Goal: Information Seeking & Learning: Learn about a topic

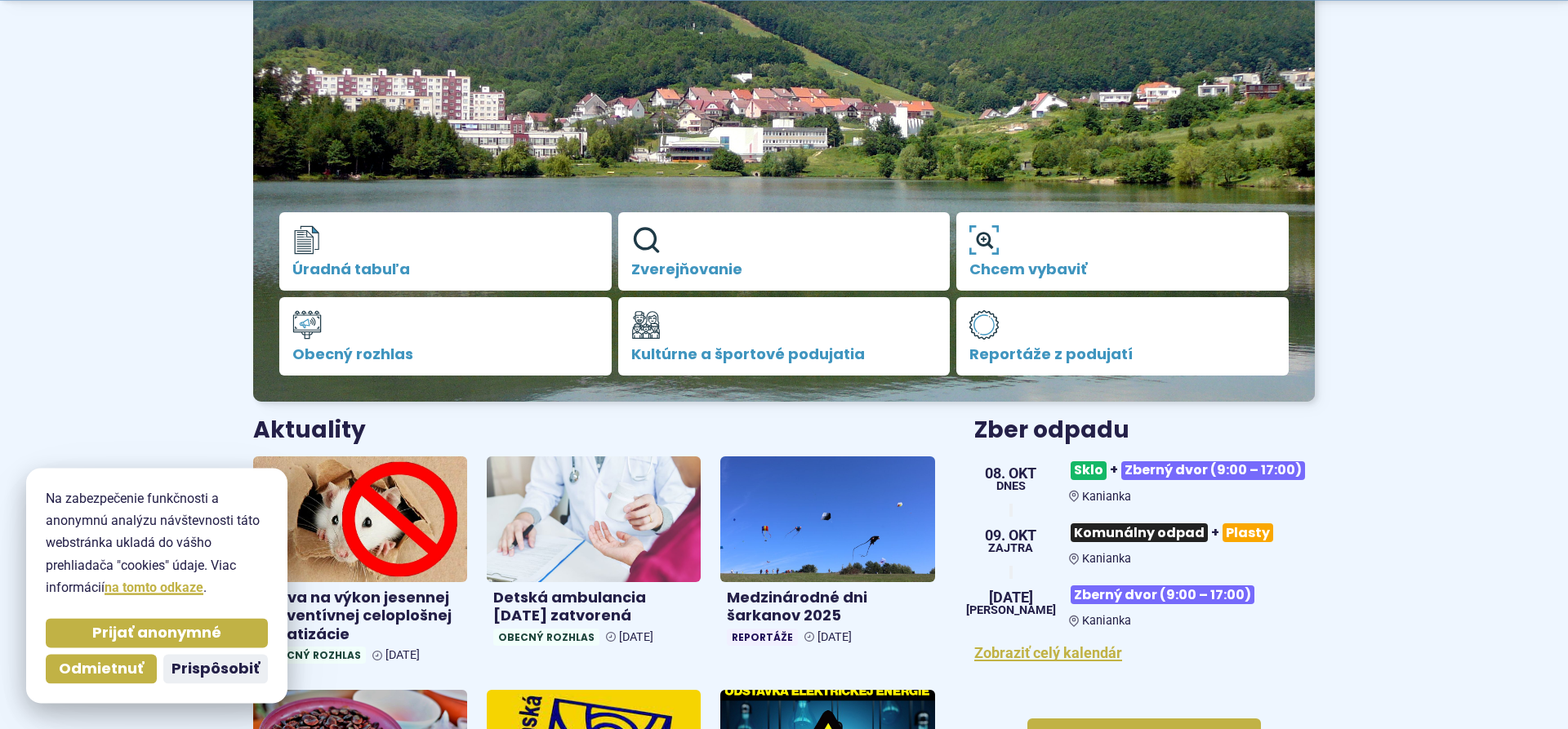
scroll to position [250, 0]
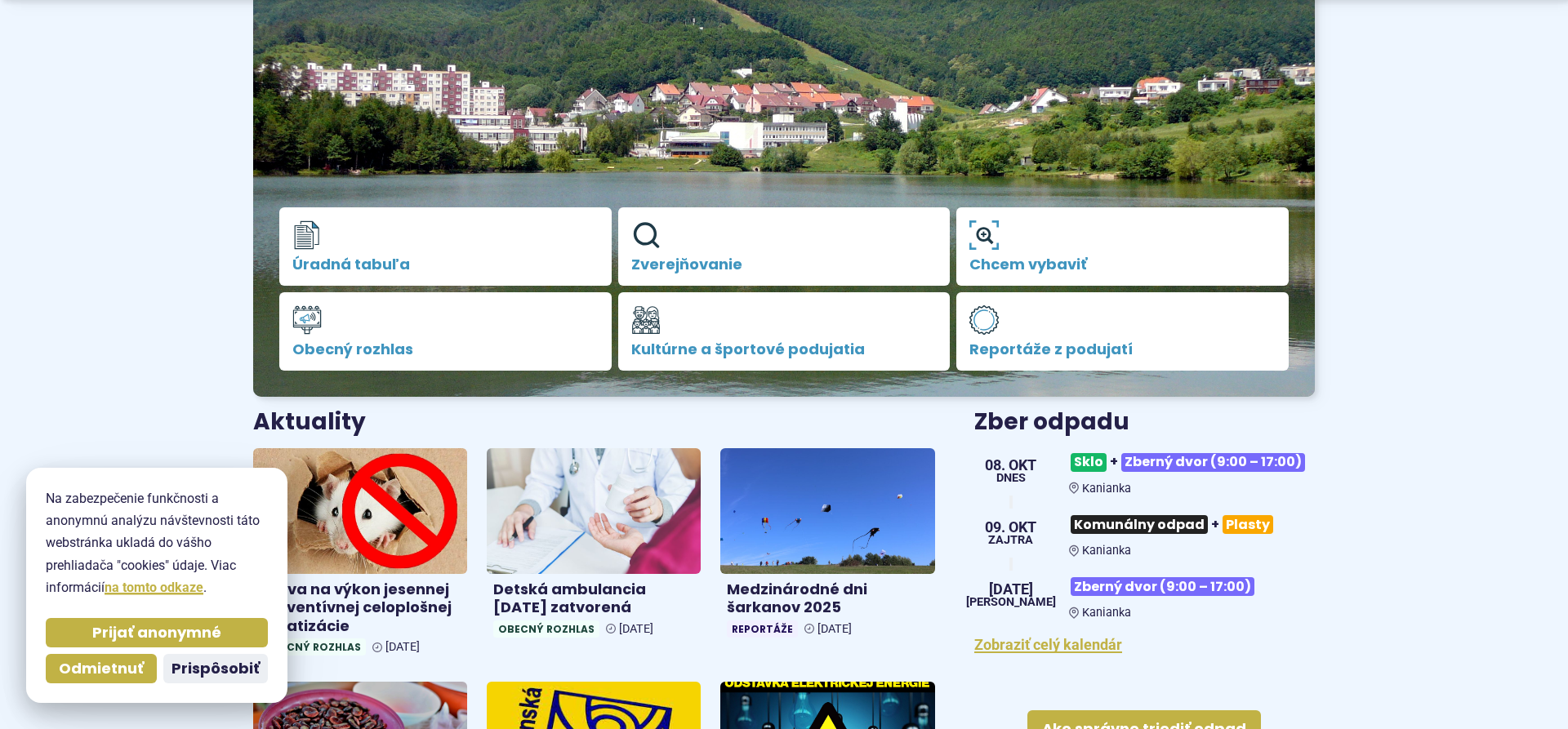
click at [116, 673] on span "Odmietnuť" at bounding box center [102, 669] width 85 height 19
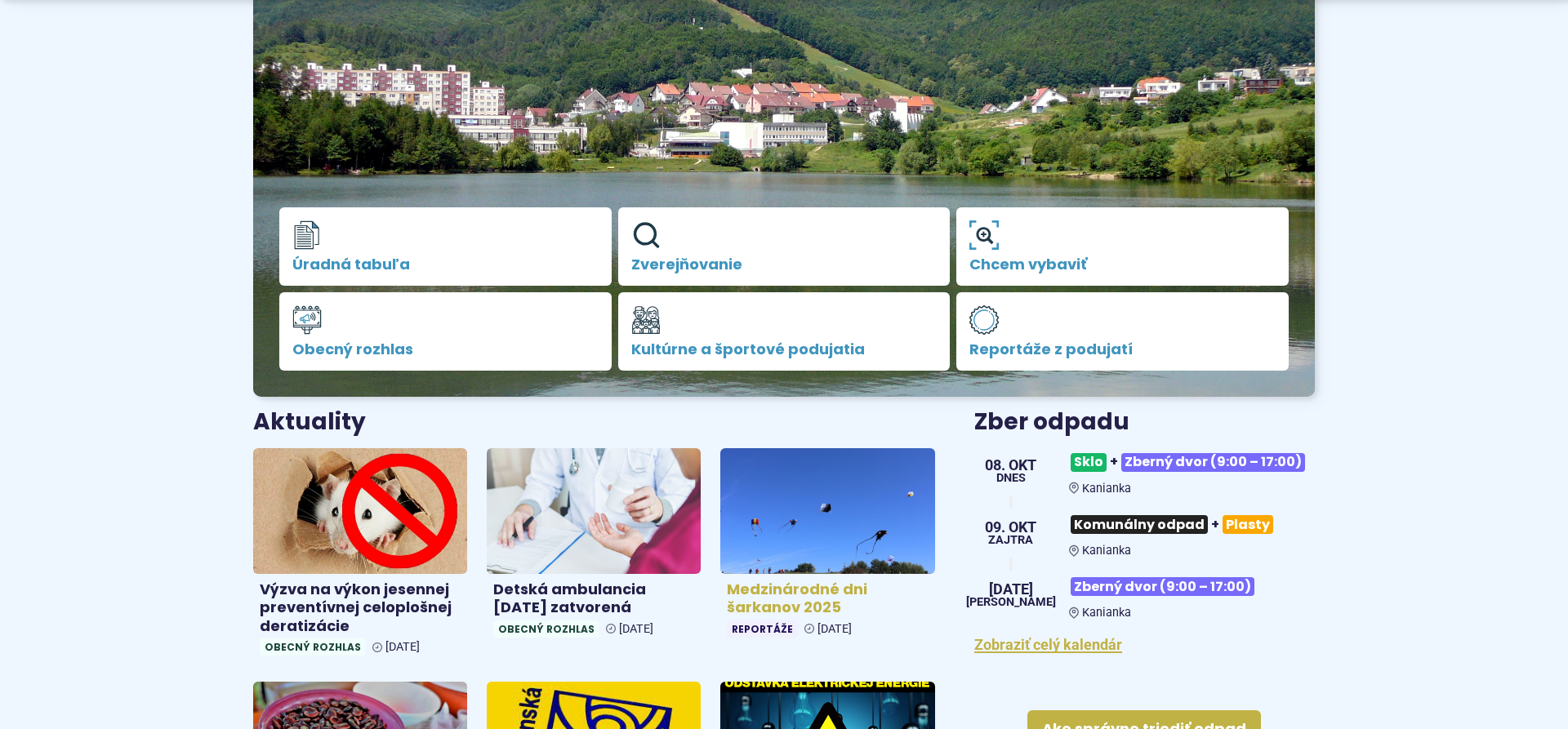
click at [805, 595] on h4 "Medzinárodné dni šarkanov 2025" at bounding box center [827, 598] width 201 height 37
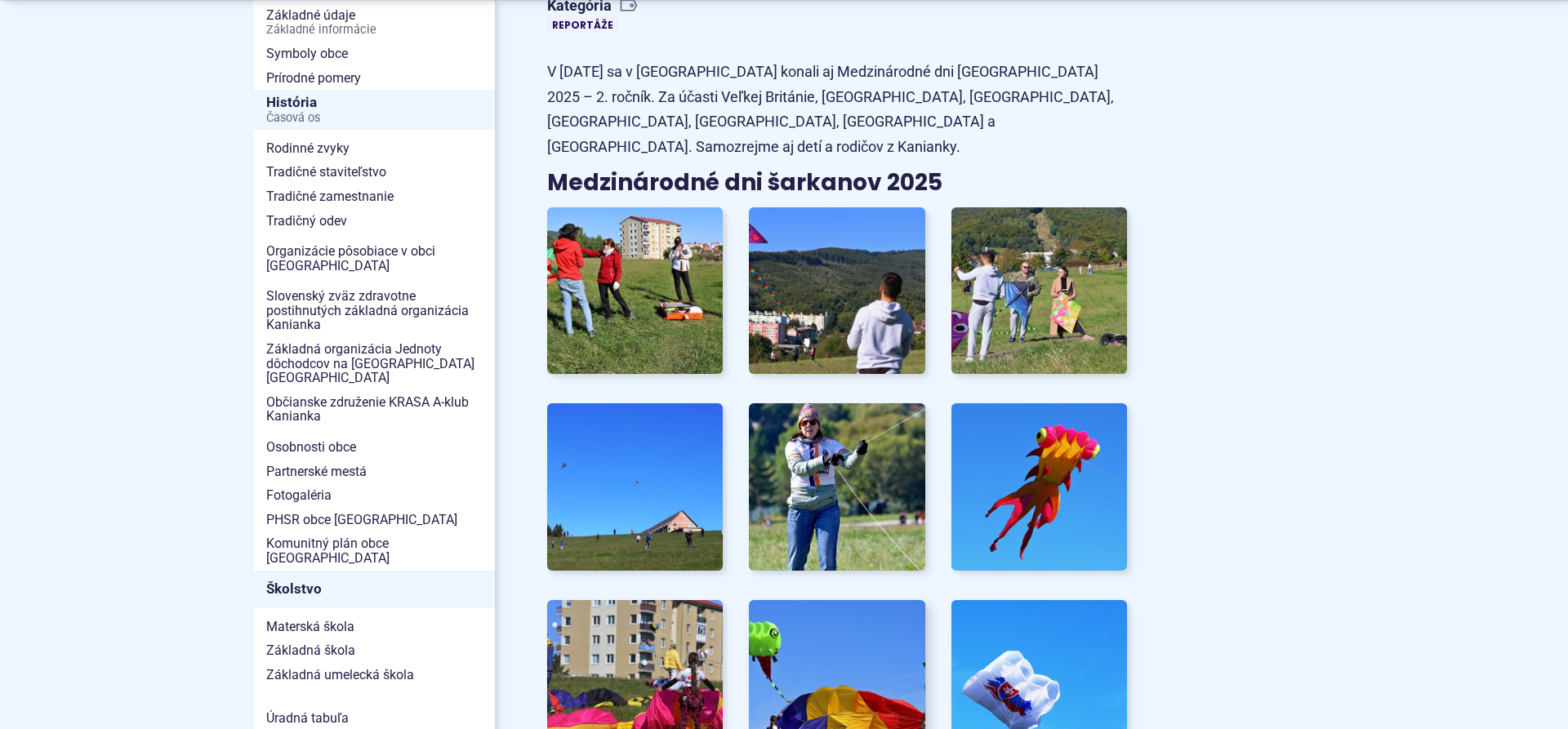
scroll to position [500, 0]
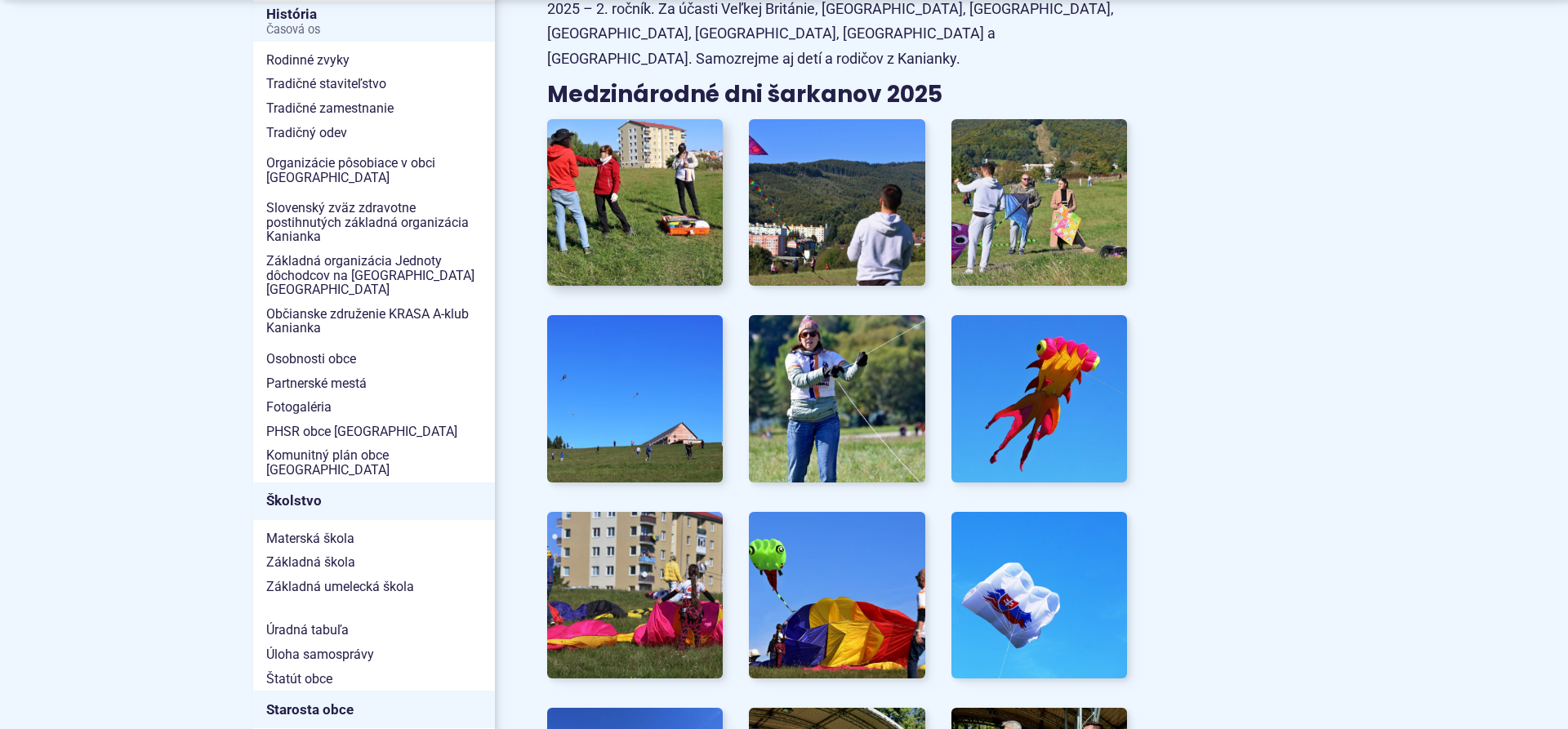
click at [661, 227] on img at bounding box center [635, 203] width 194 height 184
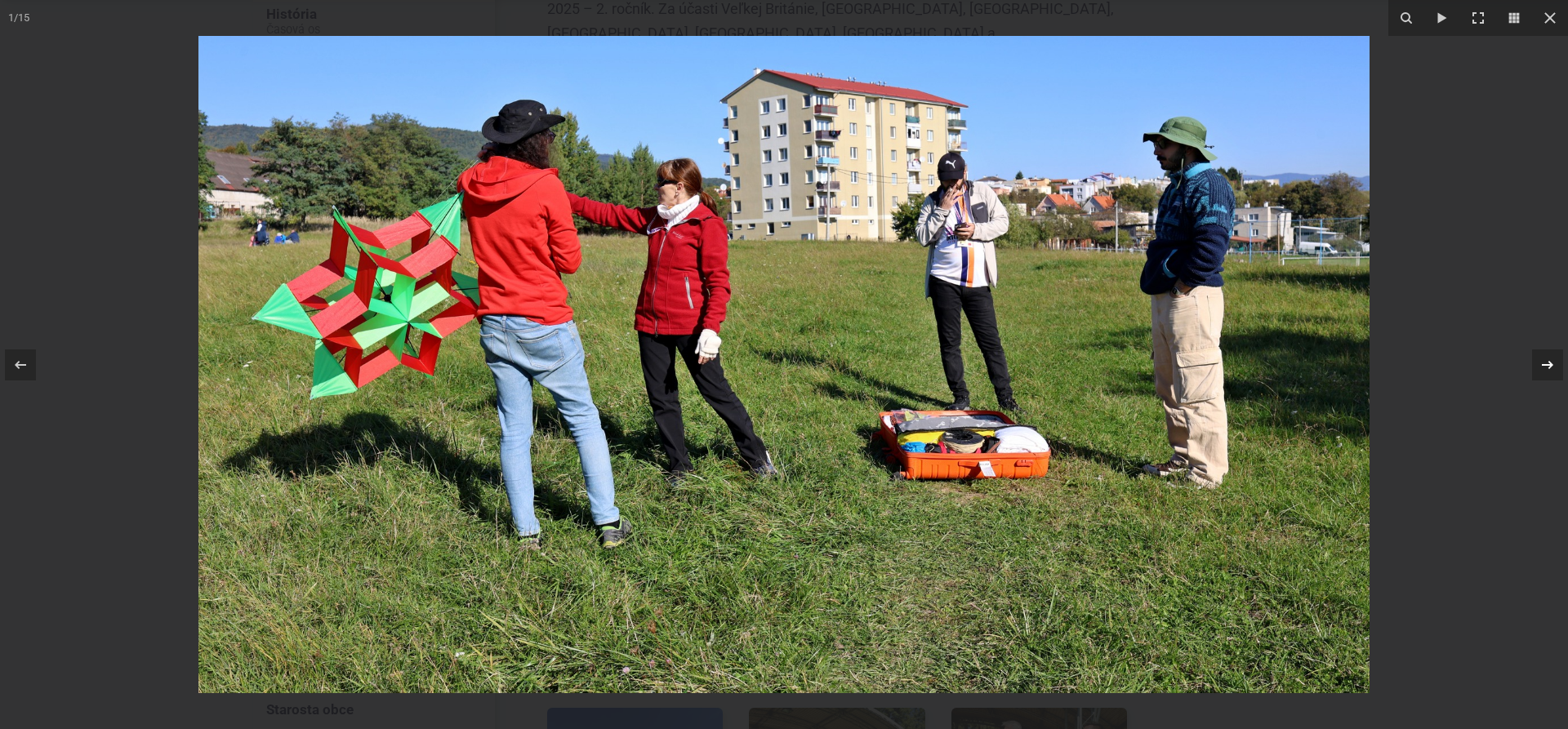
click at [1551, 364] on icon at bounding box center [1548, 364] width 11 height 8
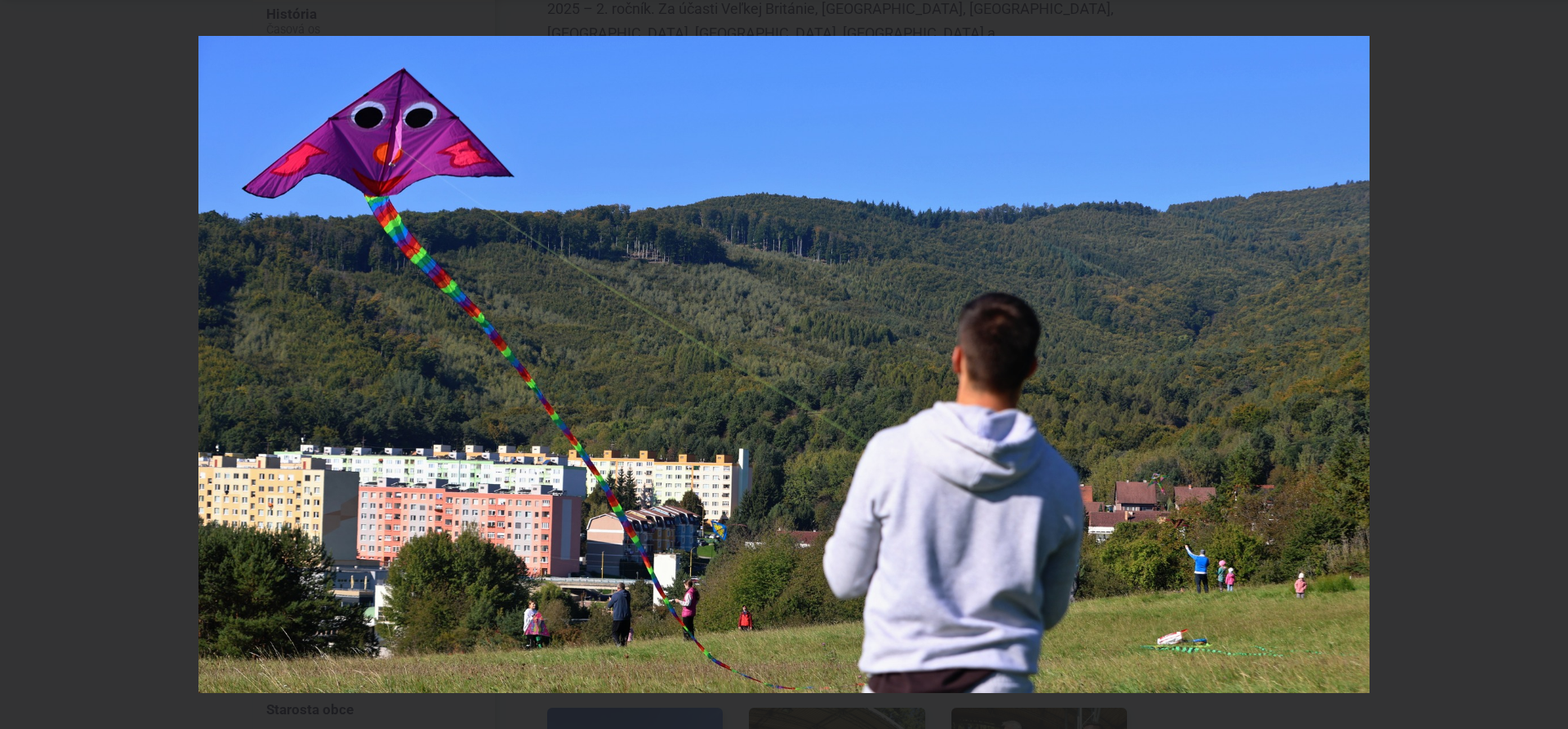
click at [1551, 364] on div "2 / 15" at bounding box center [784, 364] width 1568 height 729
click at [1544, 364] on icon at bounding box center [1548, 364] width 11 height 8
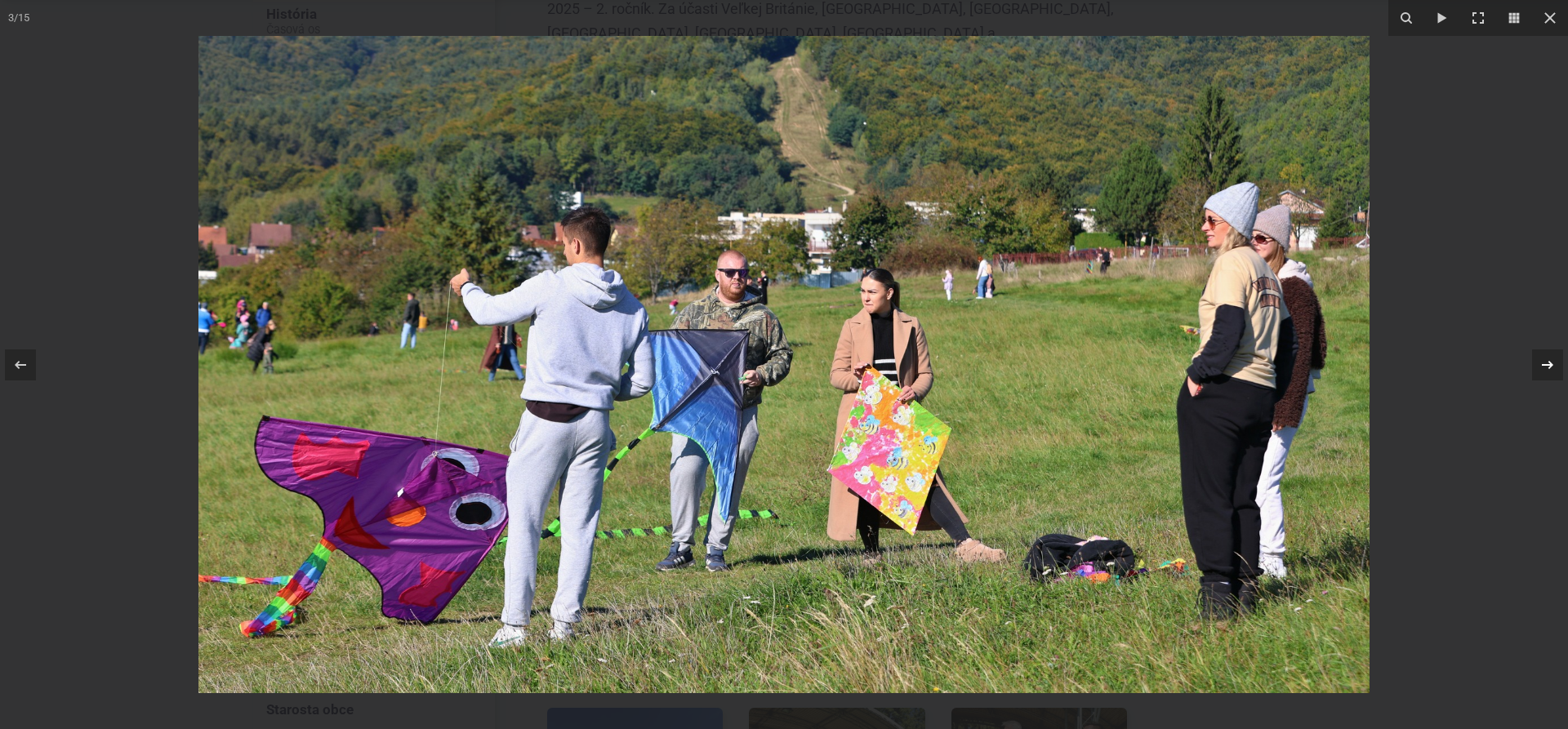
click at [1545, 368] on icon at bounding box center [1547, 364] width 20 height 20
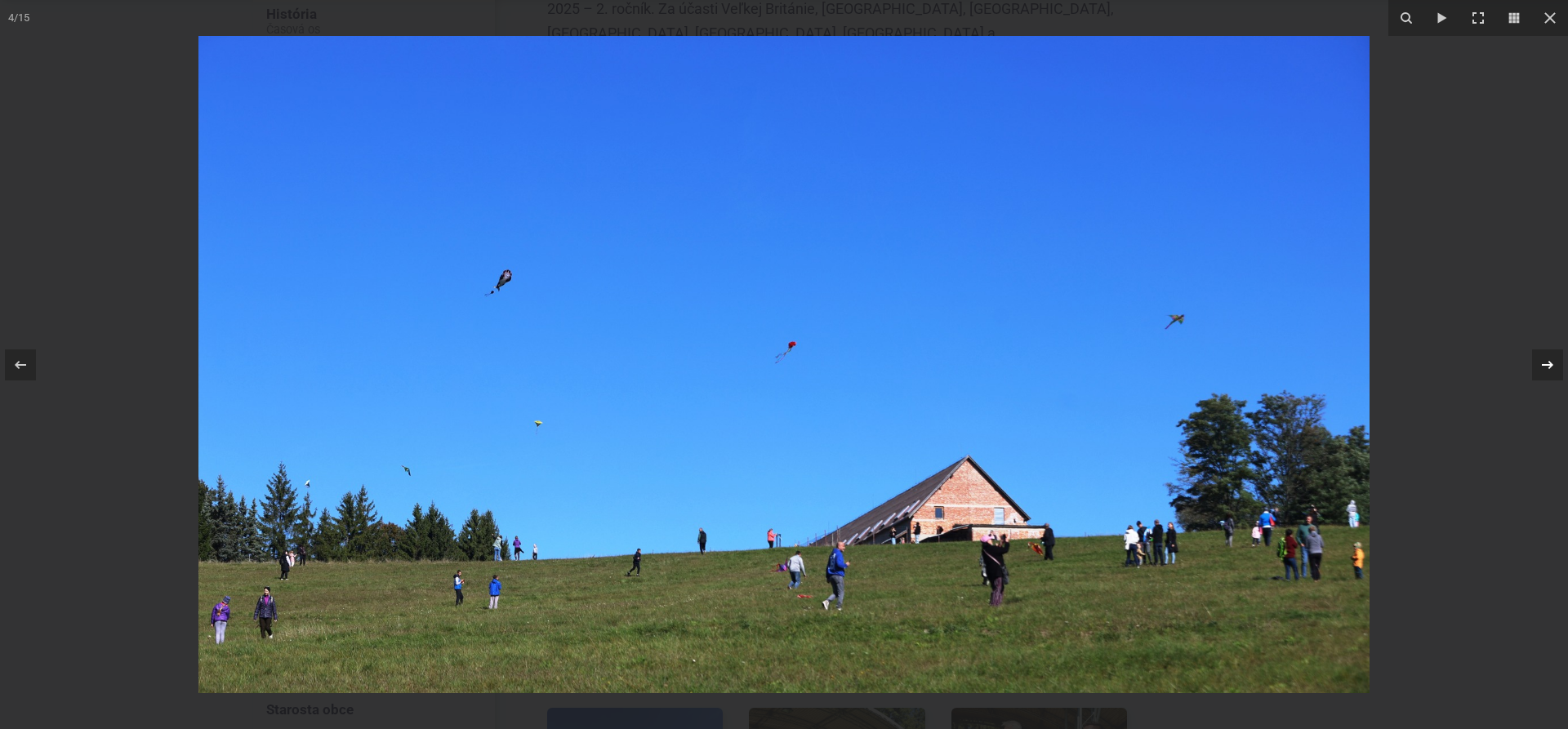
click at [1545, 368] on icon at bounding box center [1547, 364] width 20 height 20
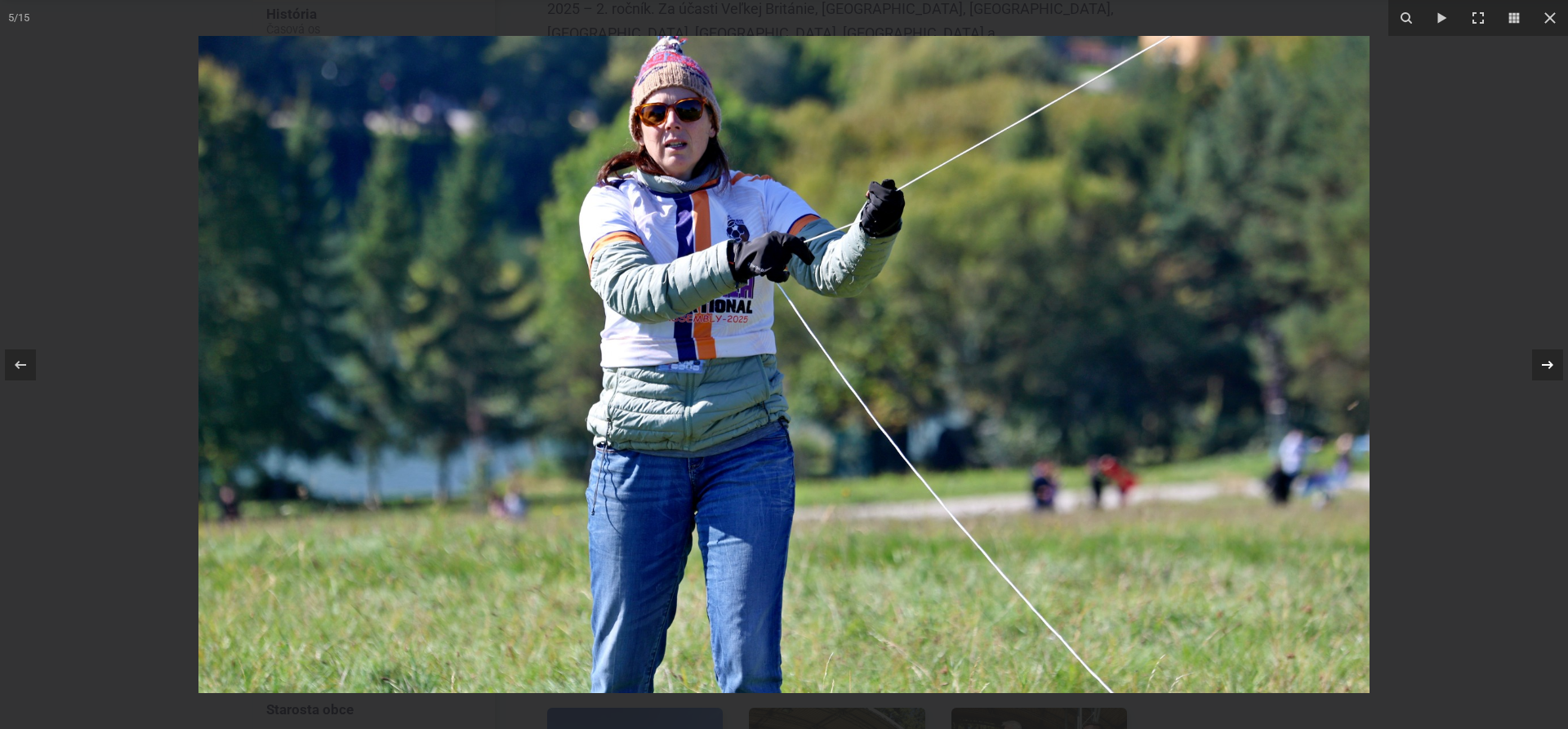
click at [1545, 368] on icon at bounding box center [1547, 364] width 20 height 20
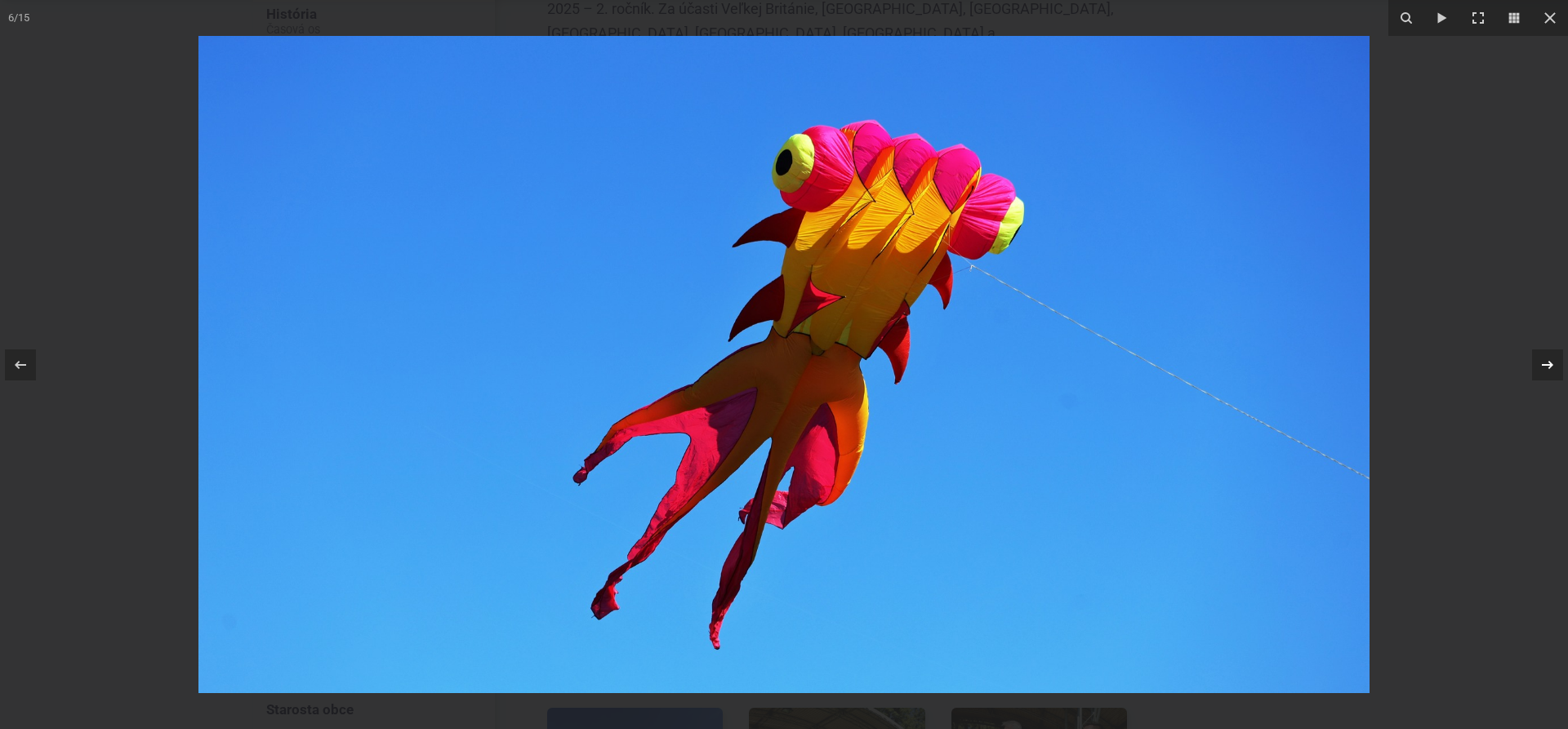
click at [1546, 369] on icon at bounding box center [1547, 364] width 20 height 20
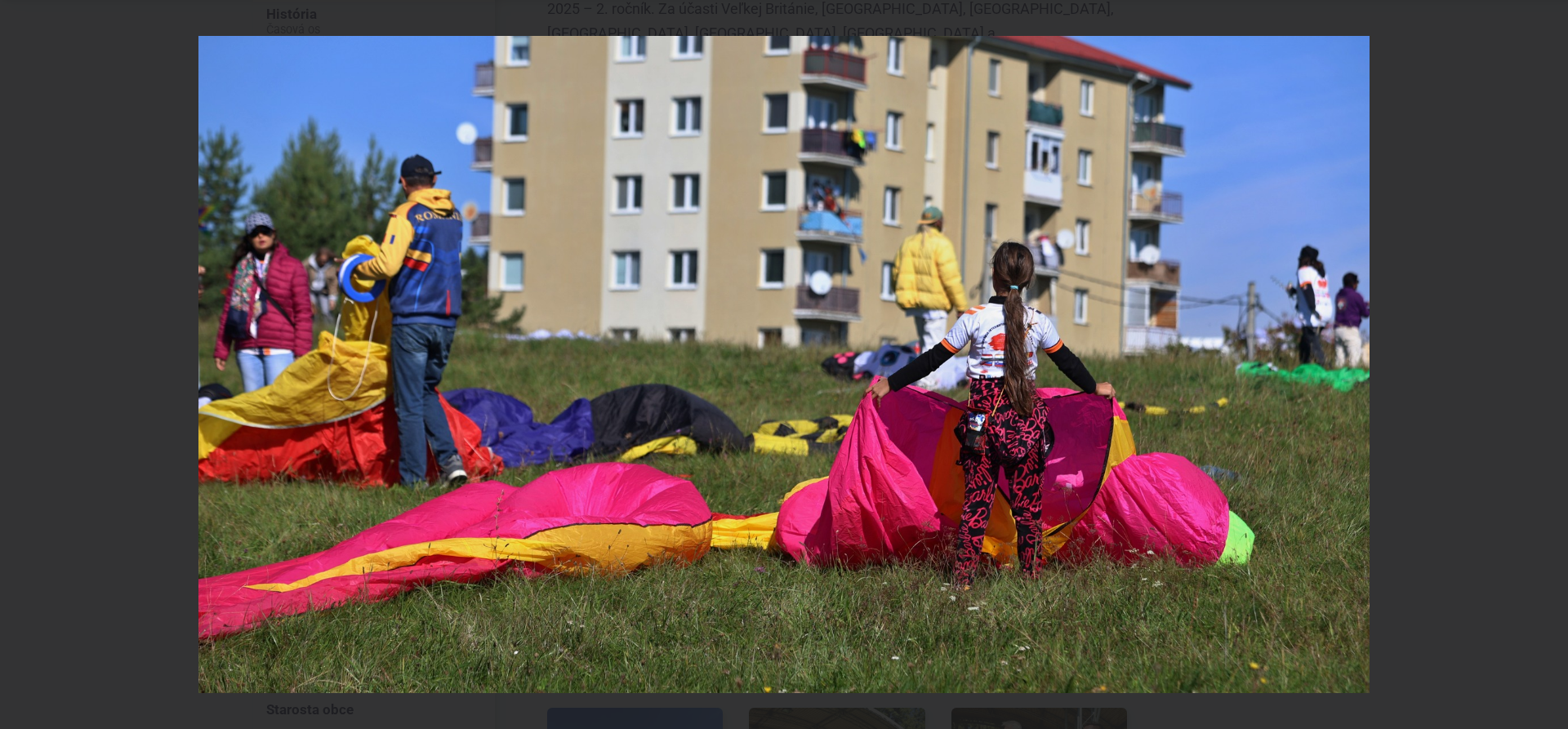
click at [1546, 369] on div "7 / 15" at bounding box center [784, 364] width 1568 height 729
click at [1546, 365] on icon at bounding box center [1547, 364] width 20 height 20
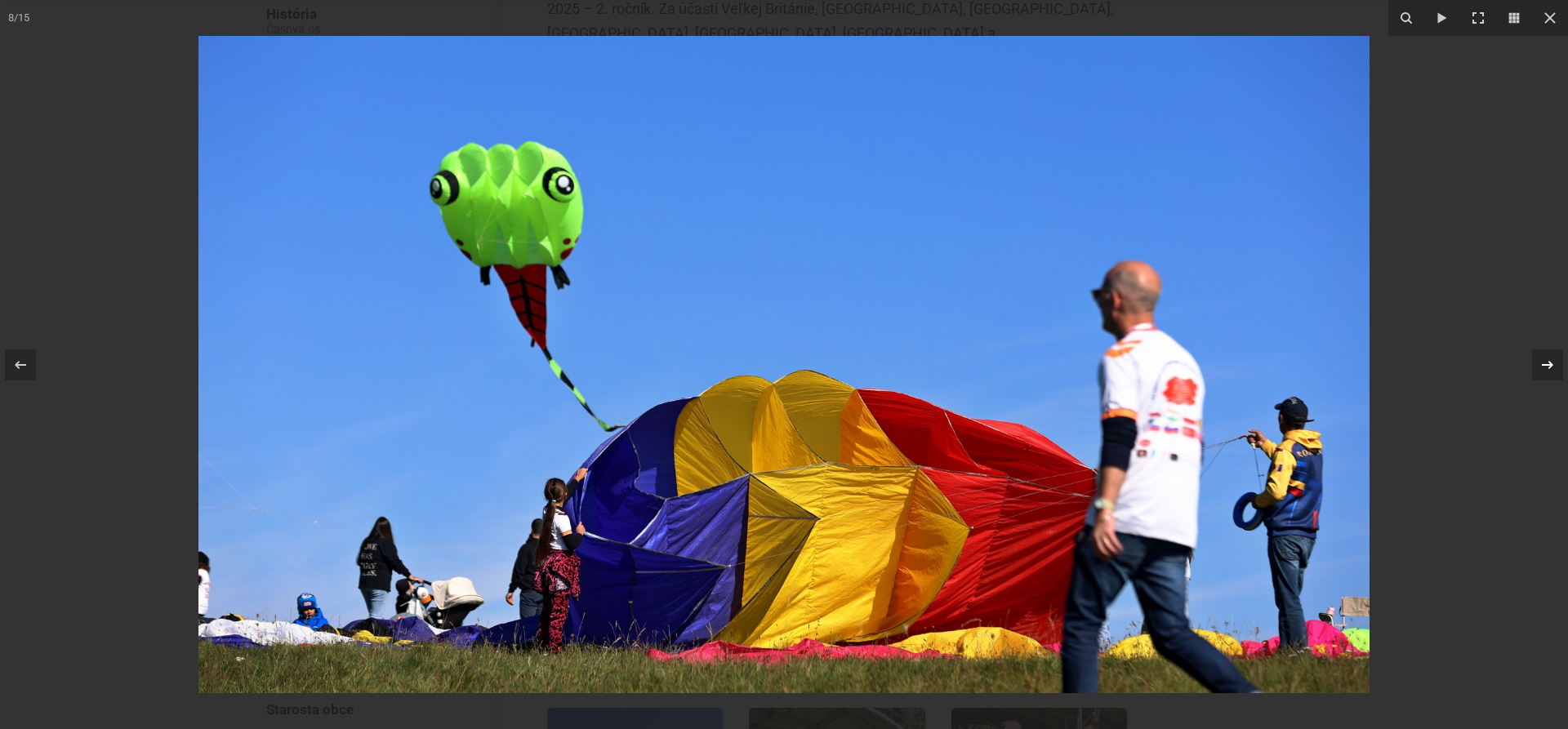
click at [1546, 365] on icon at bounding box center [1547, 364] width 20 height 20
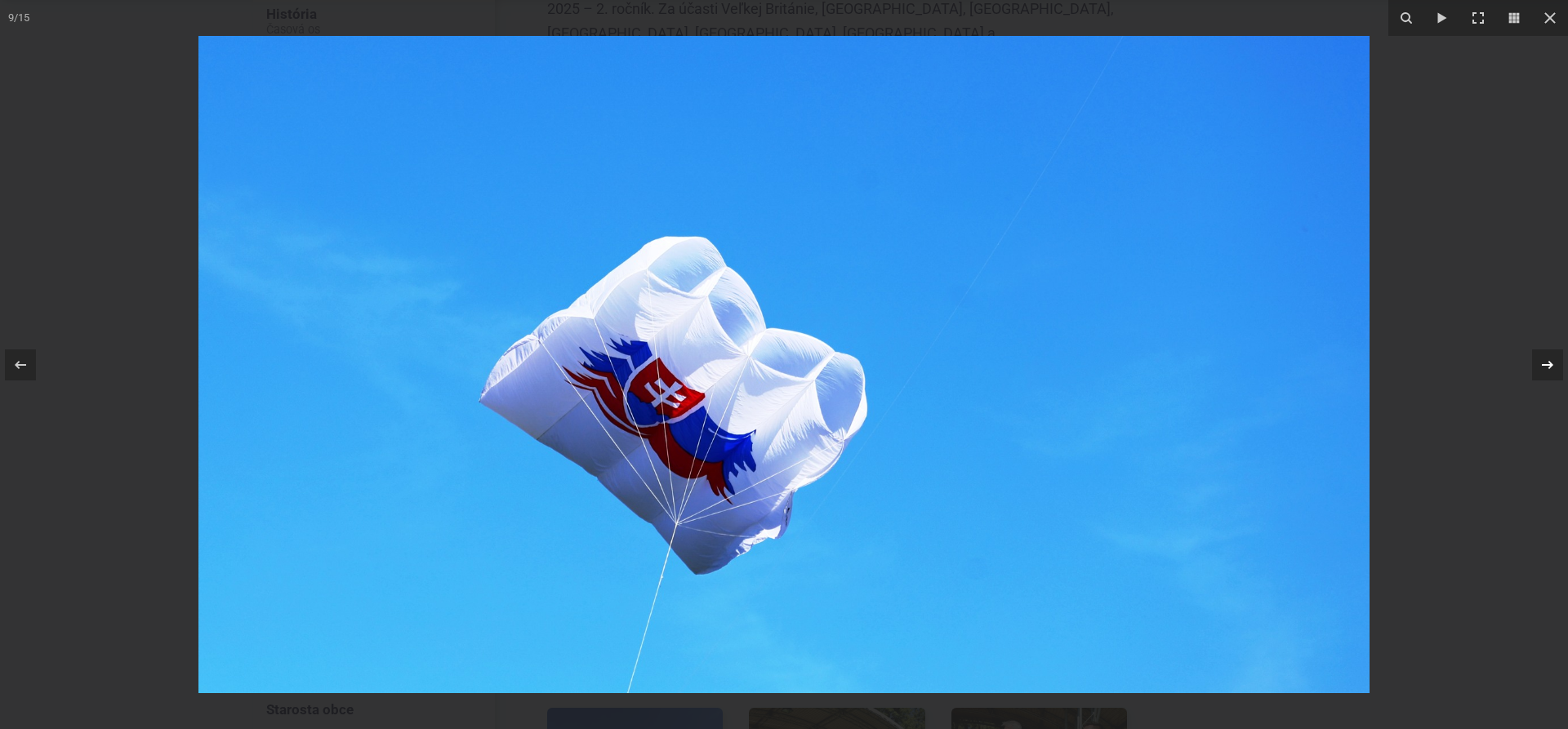
click at [1546, 365] on icon at bounding box center [1547, 364] width 20 height 20
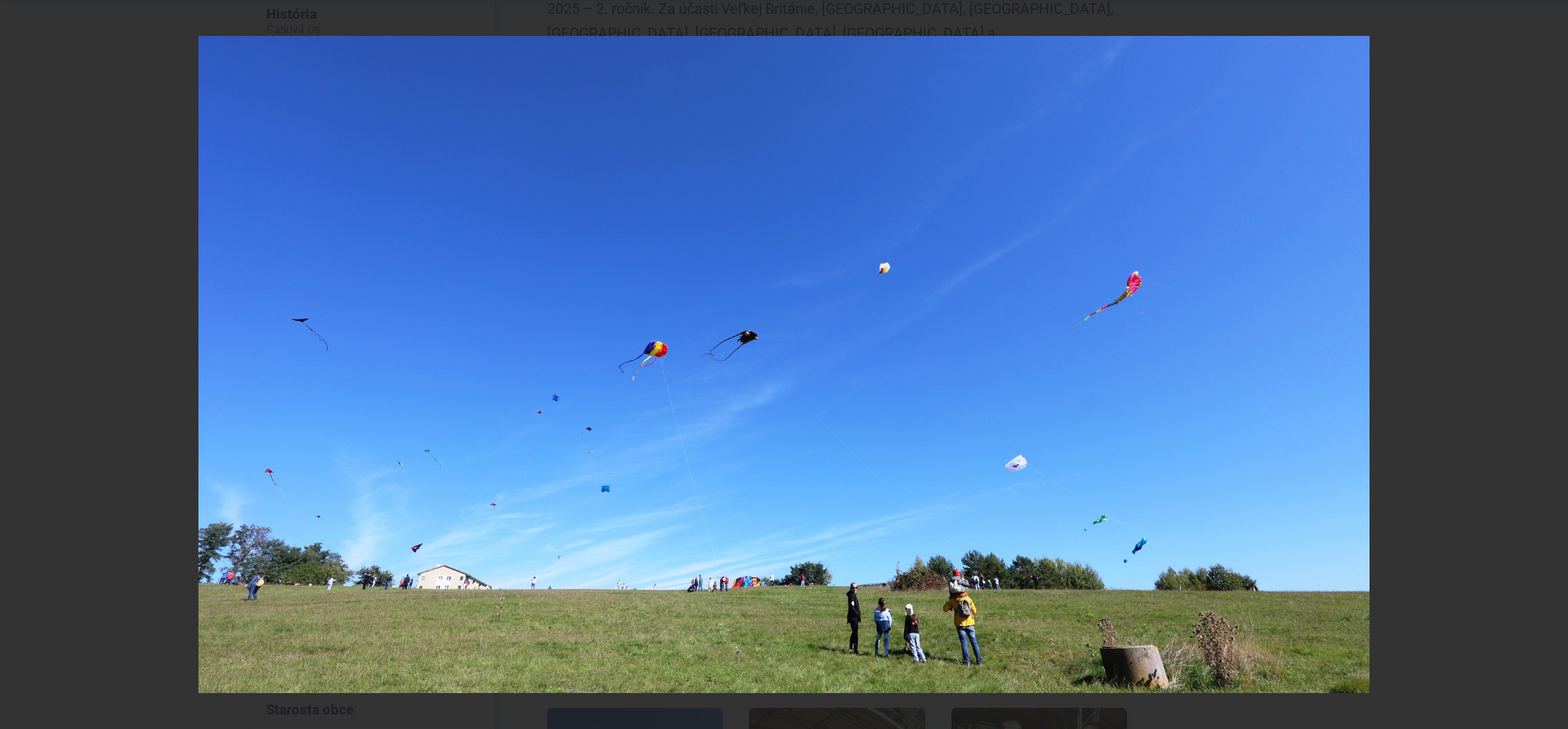
click at [1546, 365] on div "10 / 15" at bounding box center [784, 364] width 1568 height 729
click at [1549, 364] on icon at bounding box center [1547, 364] width 20 height 20
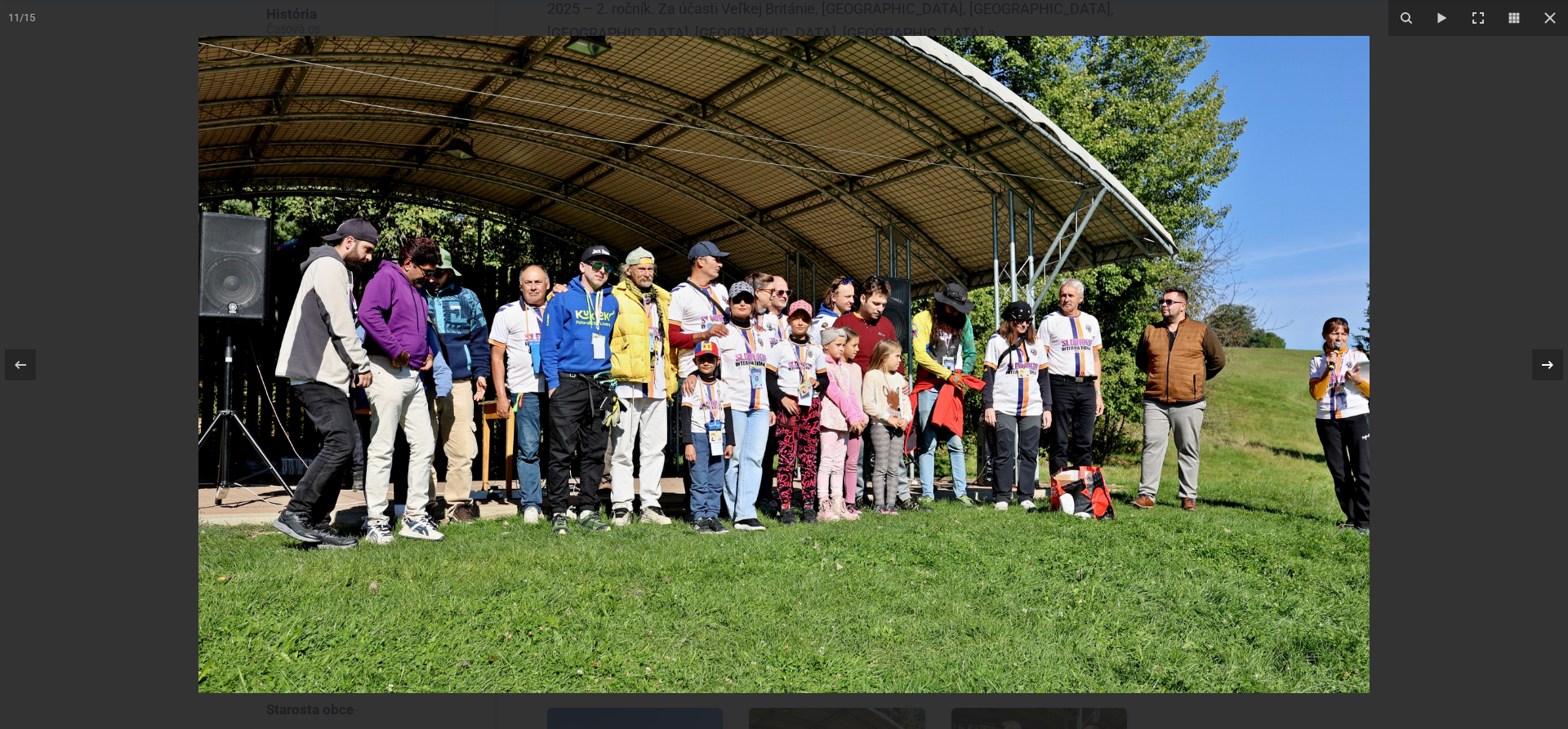
click at [1546, 366] on icon at bounding box center [1547, 364] width 20 height 20
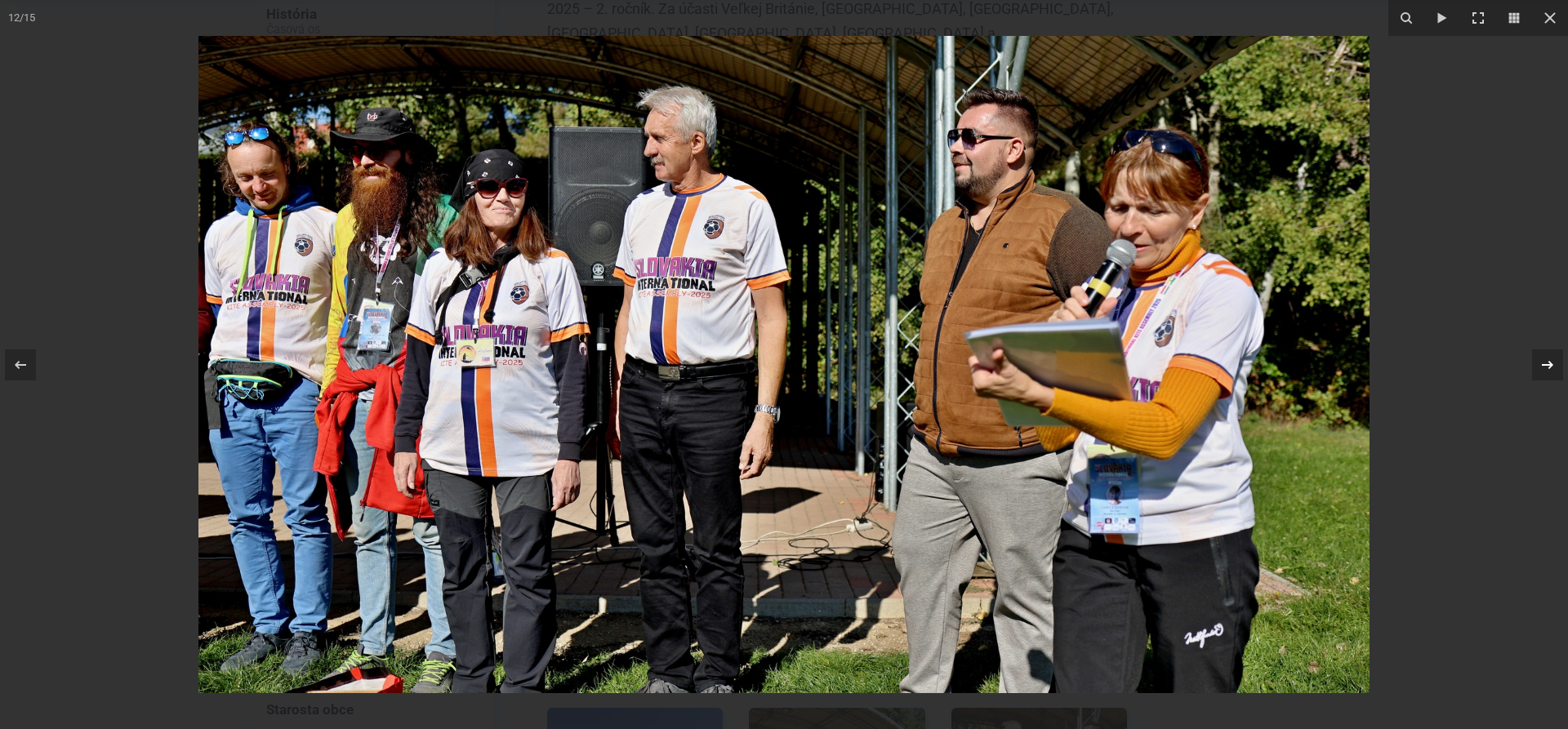
click at [1549, 364] on icon at bounding box center [1547, 364] width 20 height 20
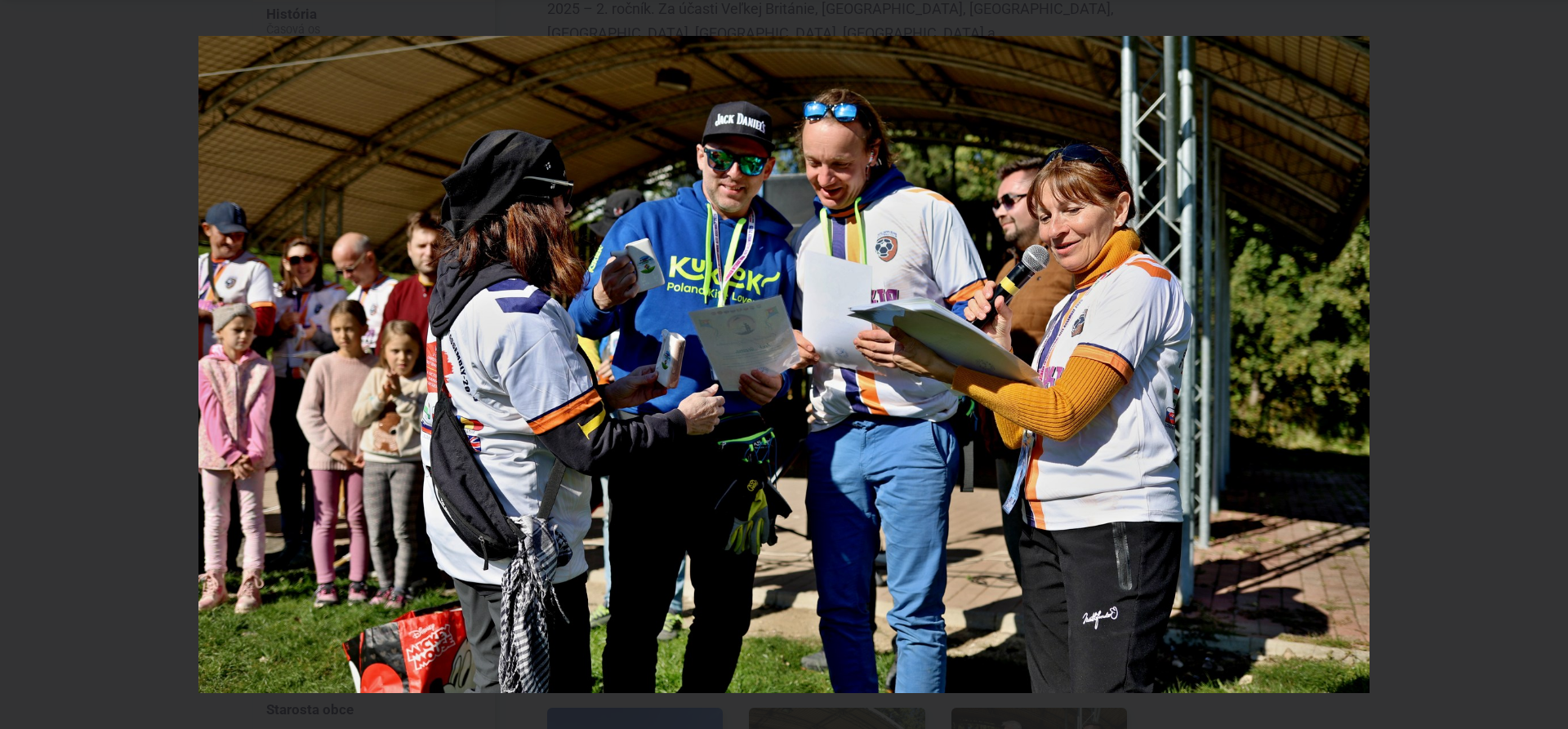
click at [1549, 364] on div "13 / 15" at bounding box center [784, 364] width 1568 height 729
click at [1549, 366] on icon at bounding box center [1547, 364] width 20 height 20
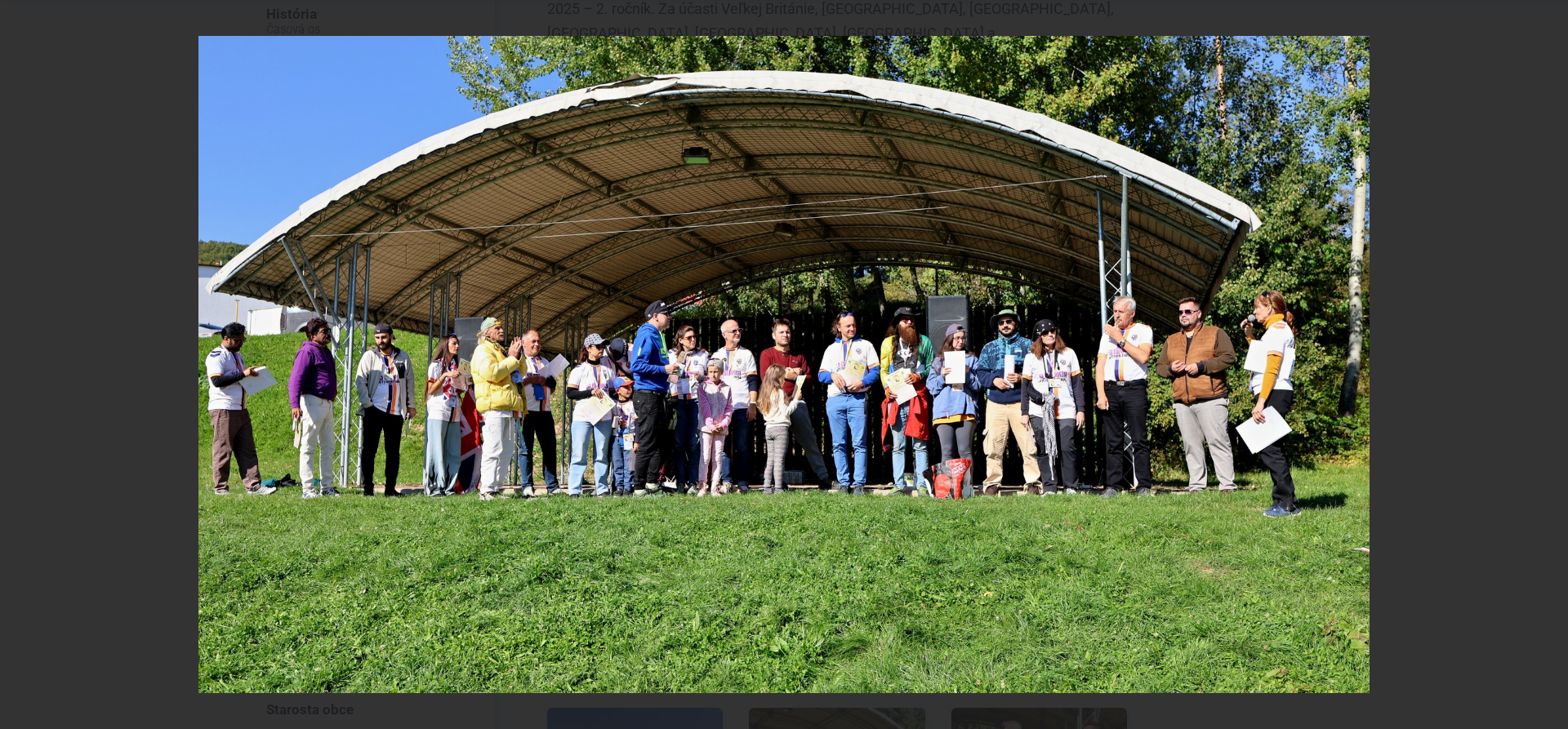
click at [1549, 366] on div "14 / 15" at bounding box center [784, 364] width 1568 height 729
click at [1546, 364] on icon at bounding box center [1547, 364] width 20 height 20
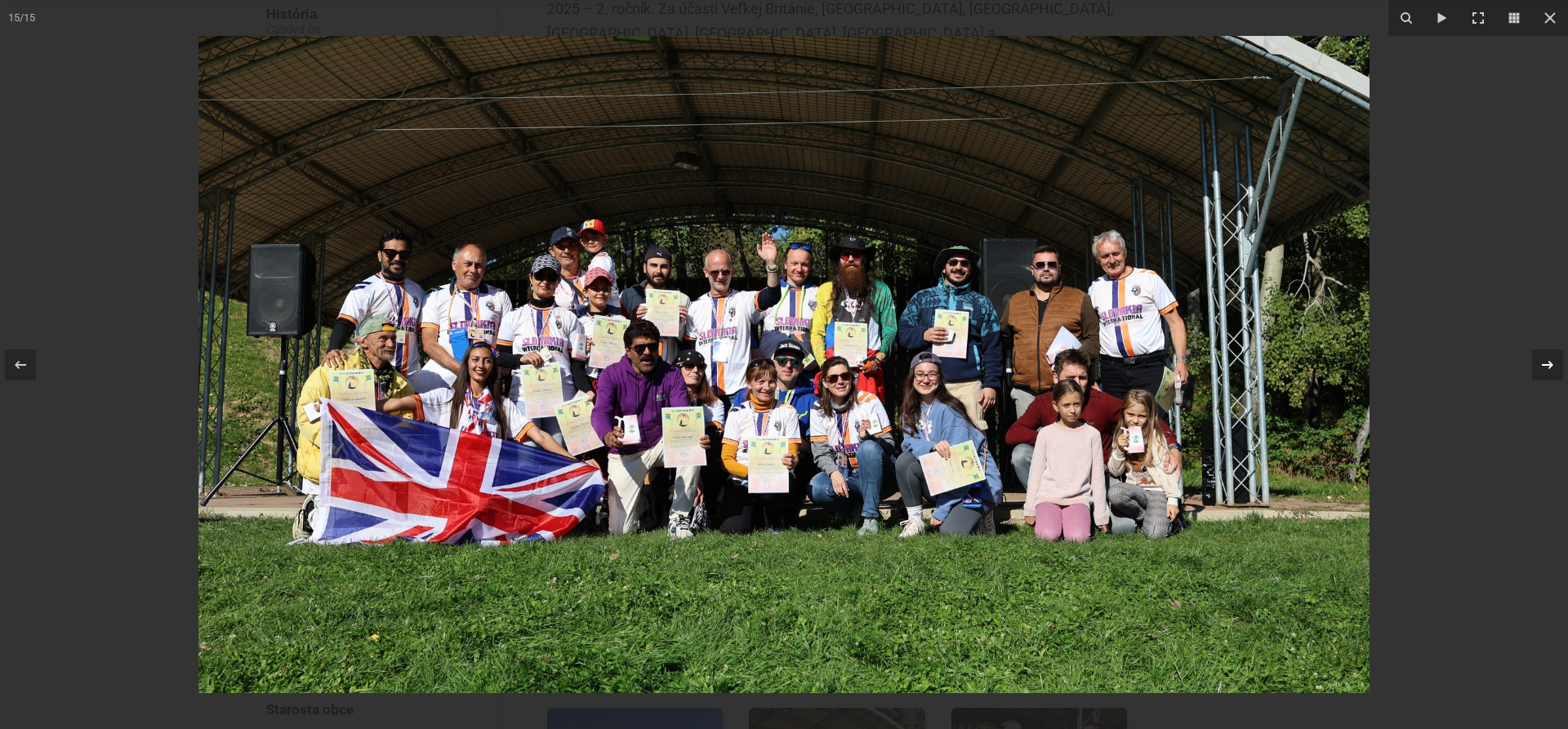
click at [1544, 370] on icon at bounding box center [1547, 364] width 20 height 20
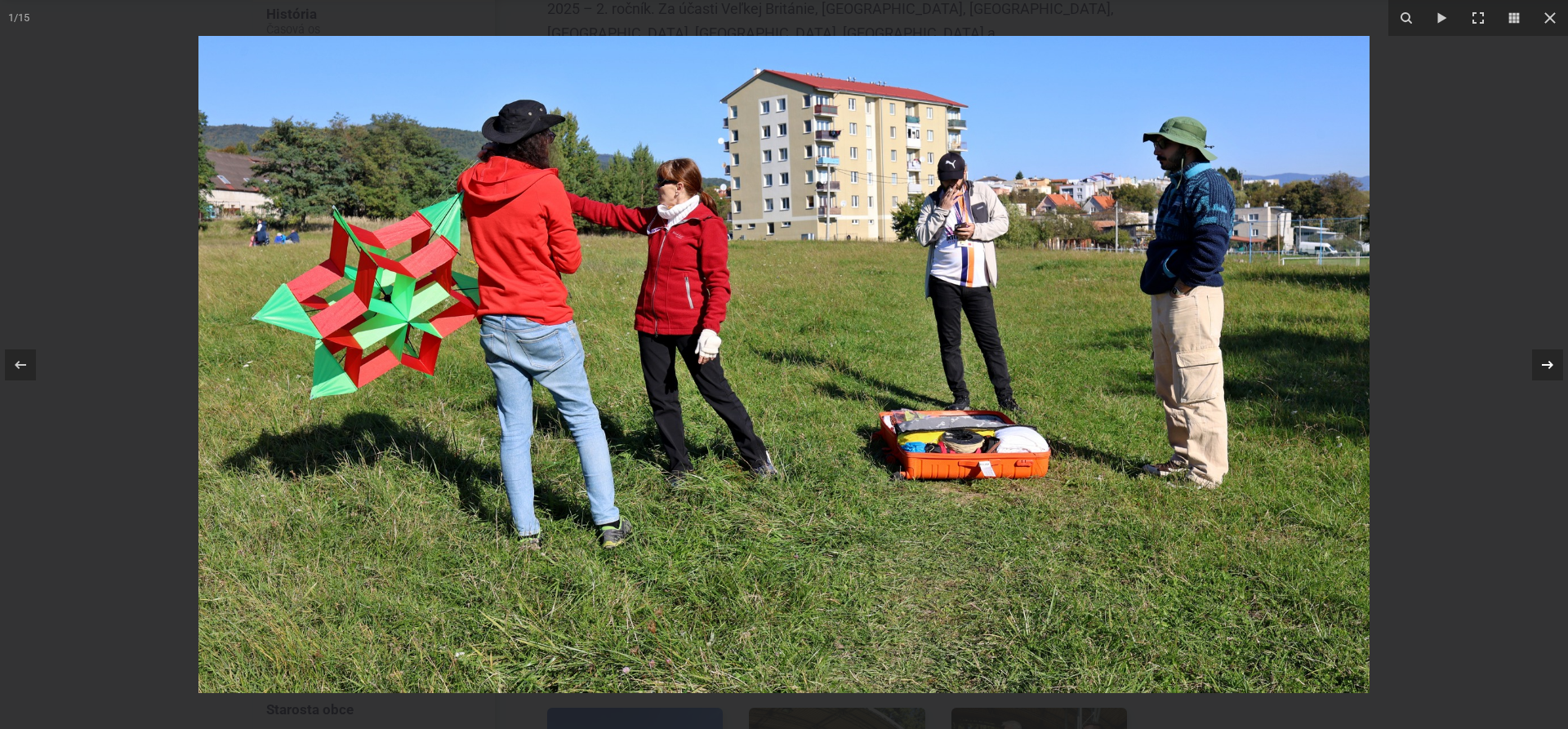
click at [1555, 363] on icon at bounding box center [1547, 364] width 20 height 20
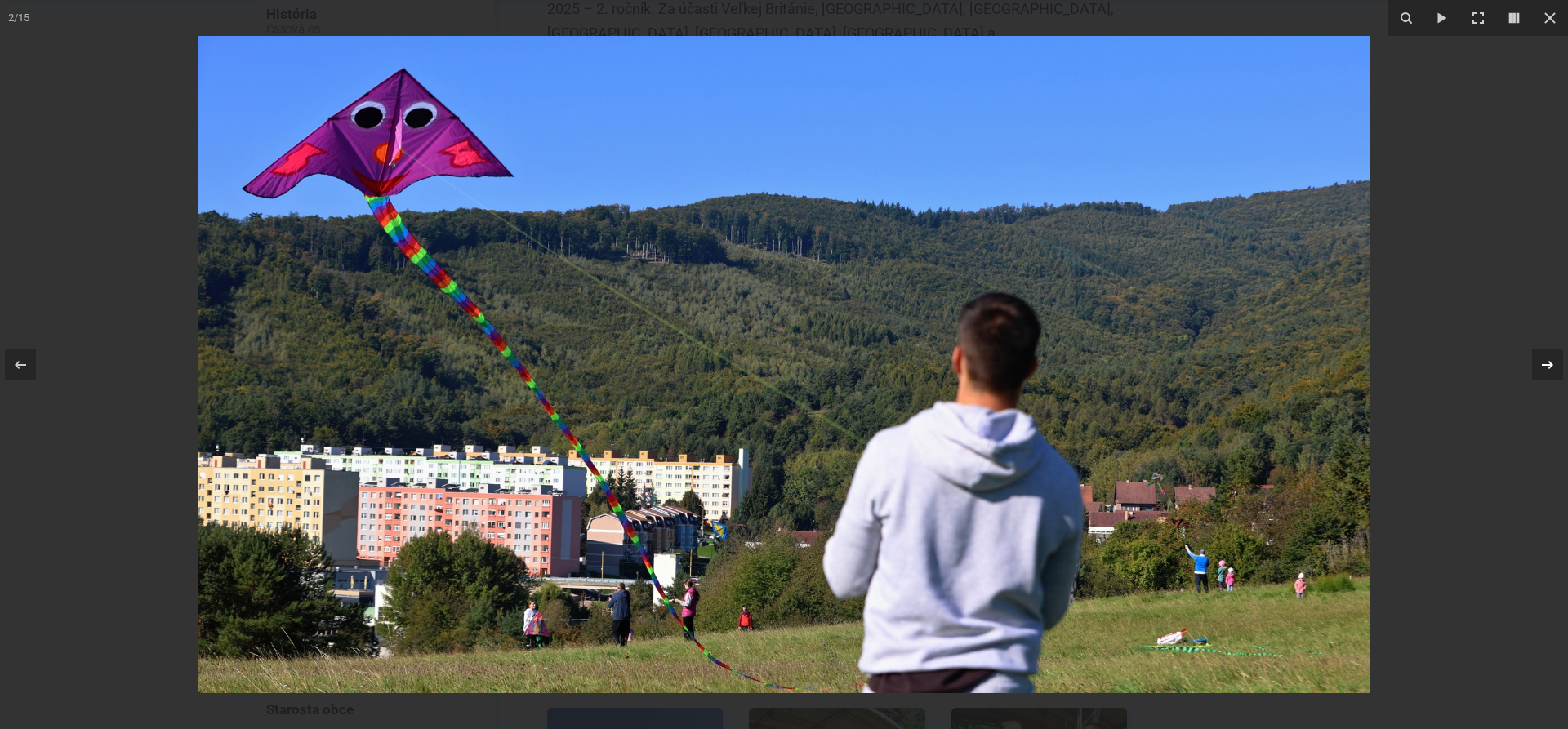
click at [1555, 363] on icon at bounding box center [1547, 364] width 20 height 20
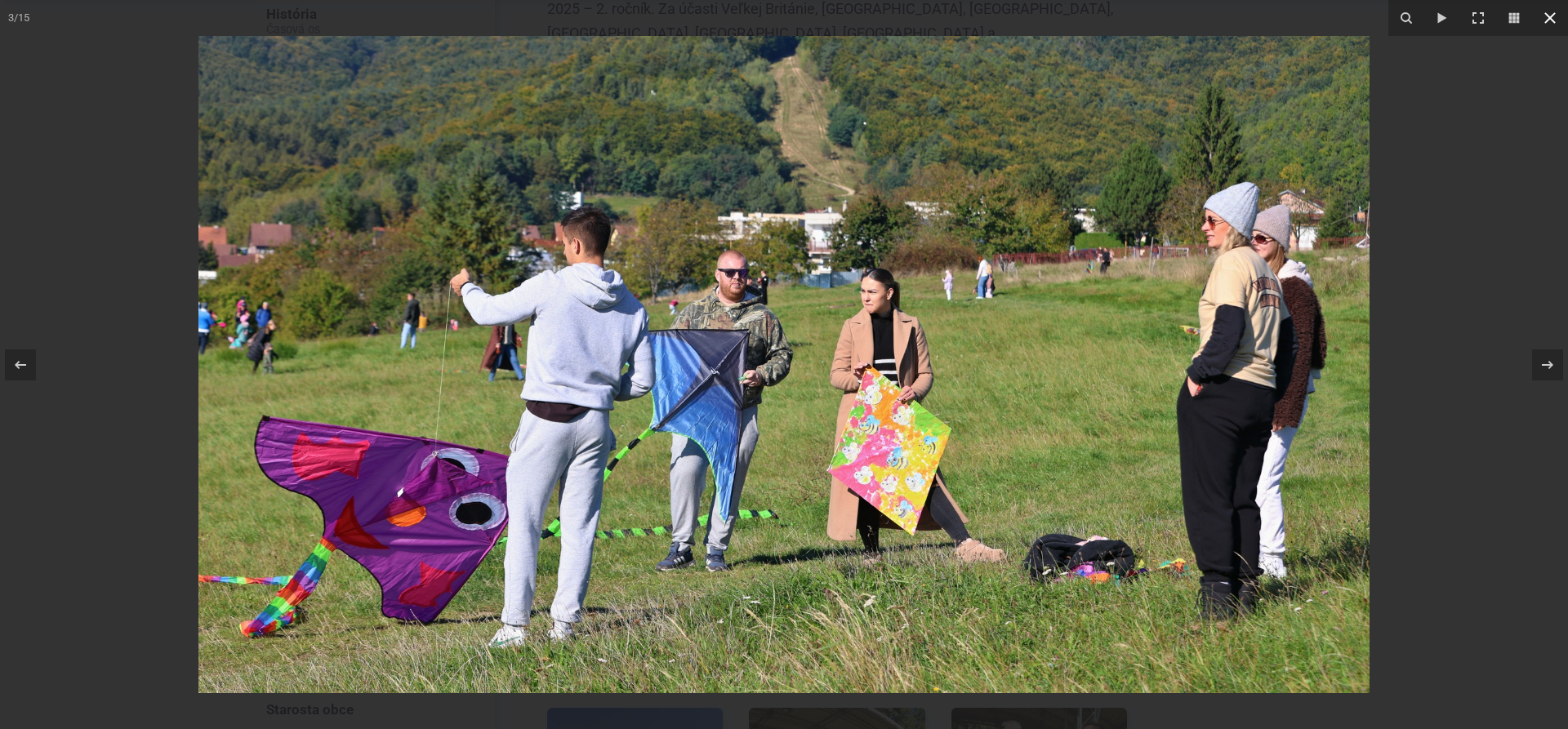
click at [1542, 15] on icon at bounding box center [1550, 18] width 20 height 20
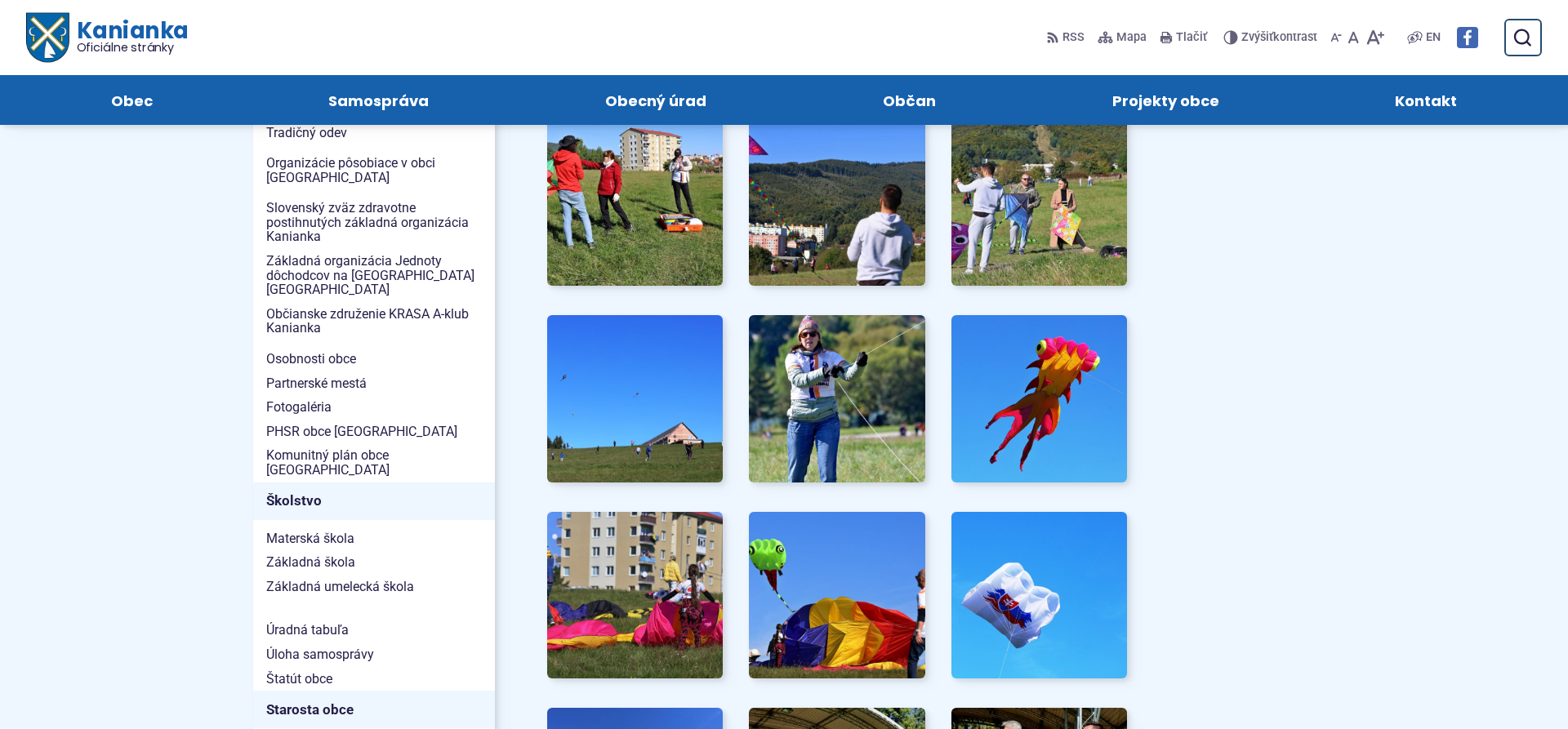
scroll to position [166, 0]
